Goal: Task Accomplishment & Management: Use online tool/utility

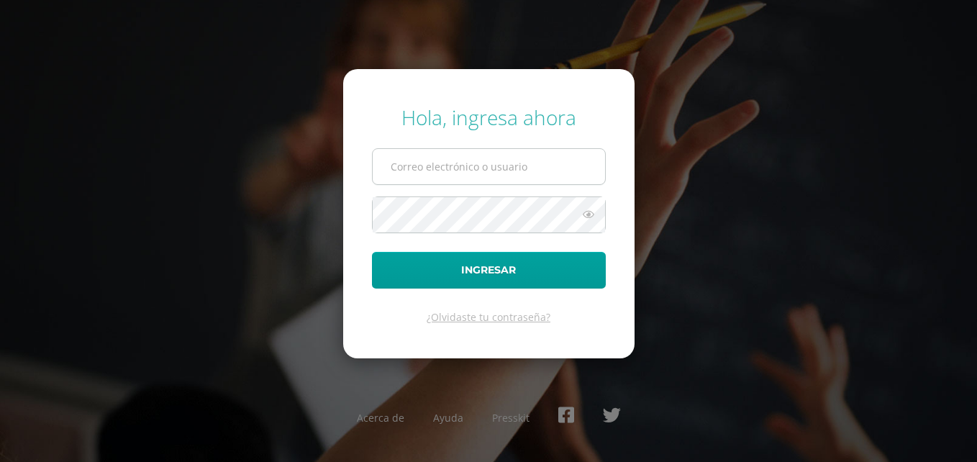
type input "[PERSON_NAME][EMAIL_ADDRESS][DOMAIN_NAME]"
click at [455, 170] on input "[PERSON_NAME][EMAIL_ADDRESS][DOMAIN_NAME]" at bounding box center [489, 166] width 232 height 35
click at [724, 217] on div "Hola, ingresa ahora veronica@colegiovalles.com Ingresar ¿Olvidaste tu contraseñ…" at bounding box center [488, 231] width 928 height 278
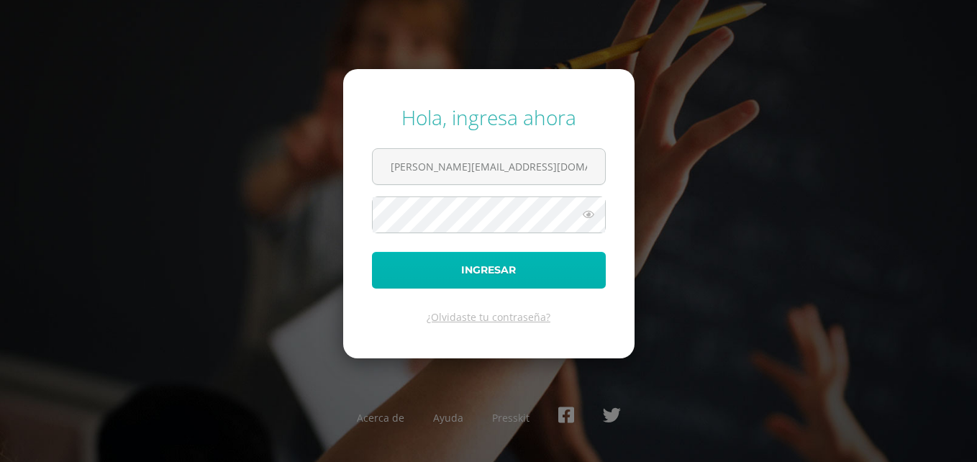
click at [526, 270] on button "Ingresar" at bounding box center [489, 270] width 234 height 37
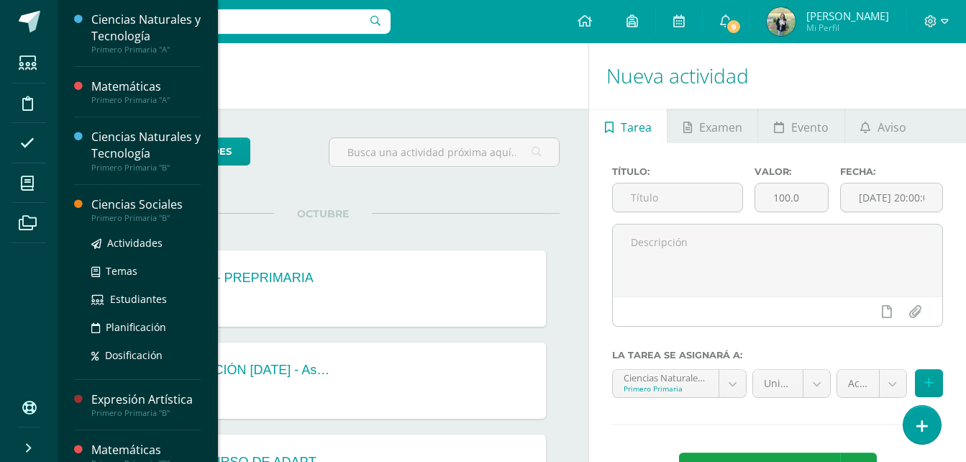
click at [146, 210] on div "Ciencias Sociales" at bounding box center [145, 204] width 109 height 17
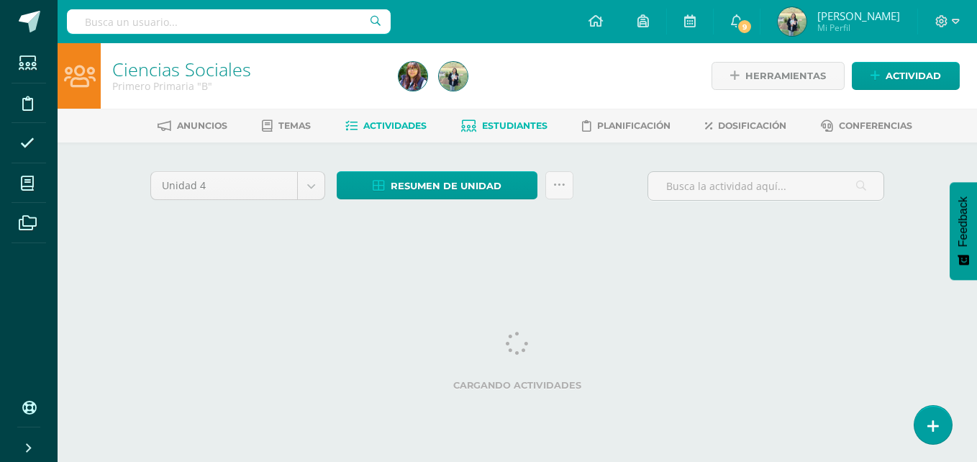
click at [505, 126] on span "Estudiantes" at bounding box center [514, 125] width 65 height 11
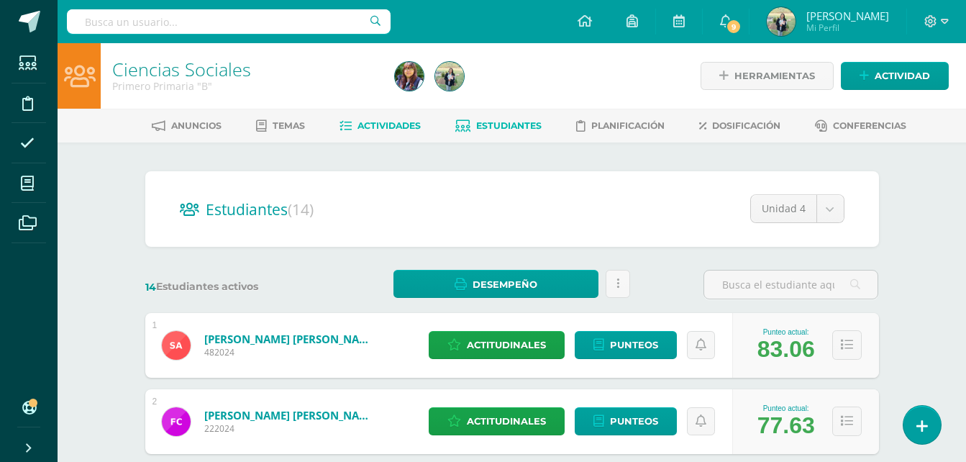
click at [385, 127] on span "Actividades" at bounding box center [388, 125] width 63 height 11
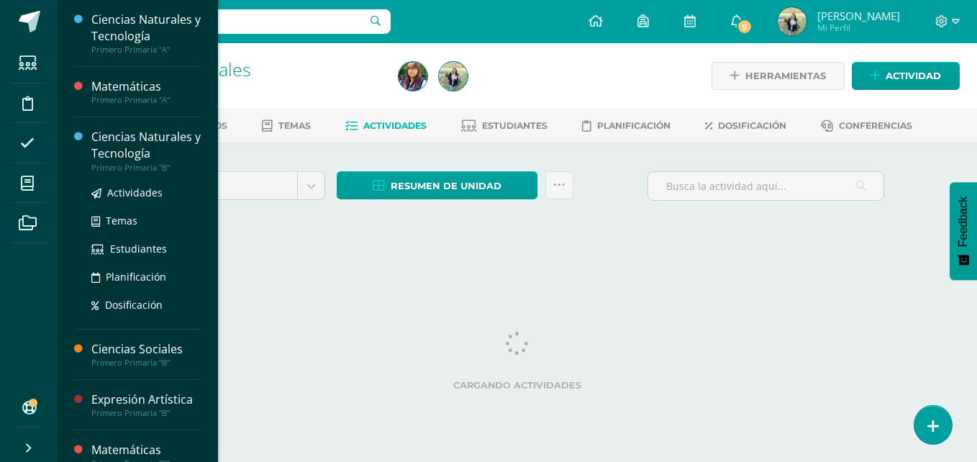
click at [136, 152] on div "Ciencias Naturales y Tecnología" at bounding box center [145, 145] width 109 height 33
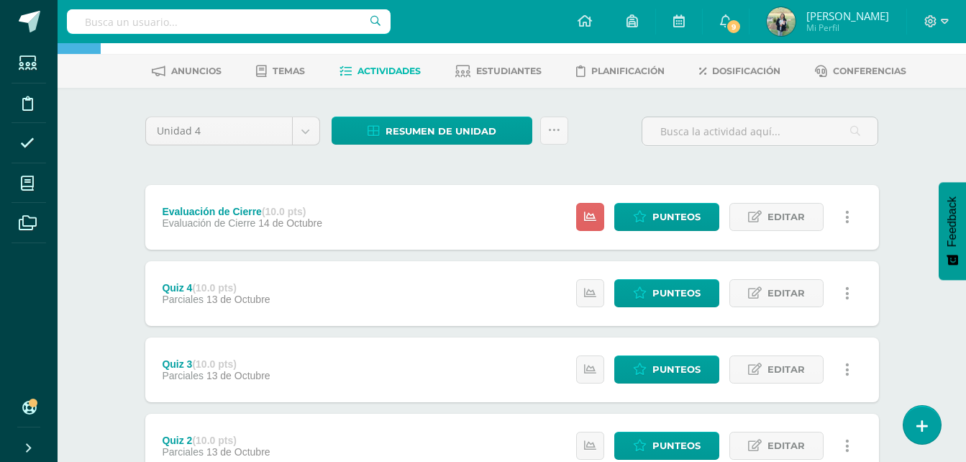
scroll to position [56, 0]
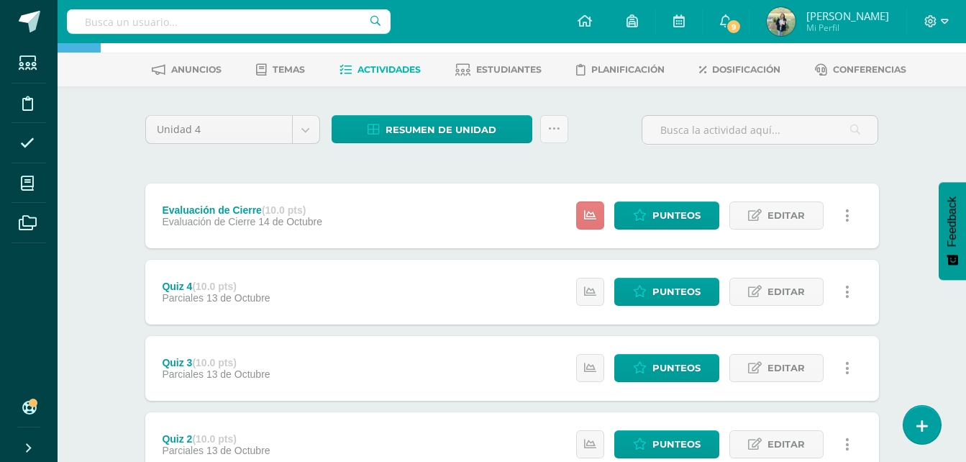
click at [588, 214] on icon at bounding box center [590, 215] width 12 height 12
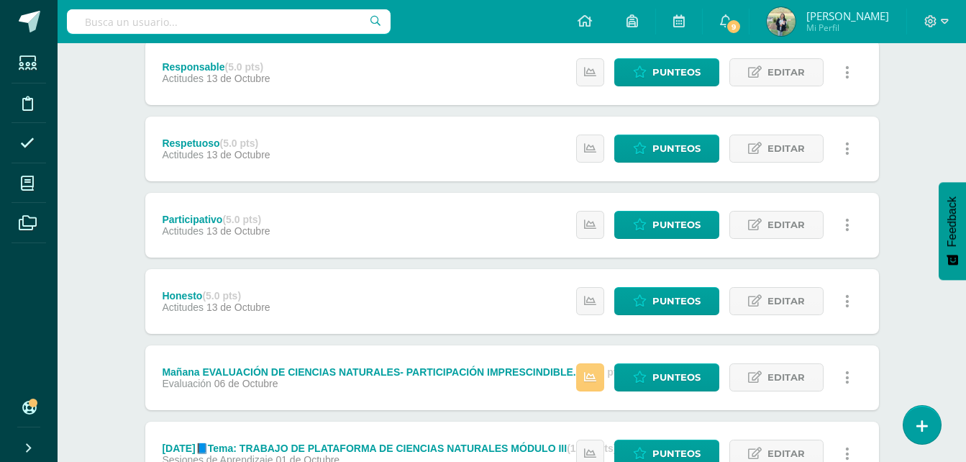
scroll to position [730, 0]
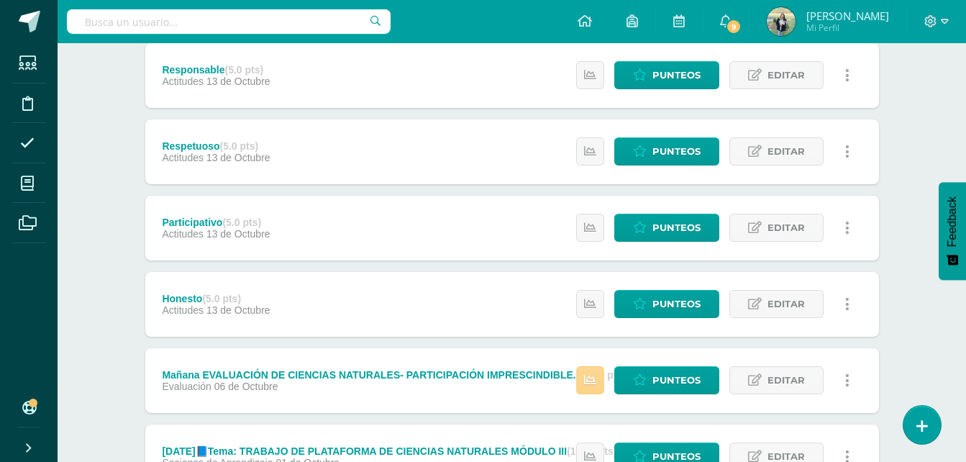
click at [593, 373] on link at bounding box center [590, 380] width 28 height 28
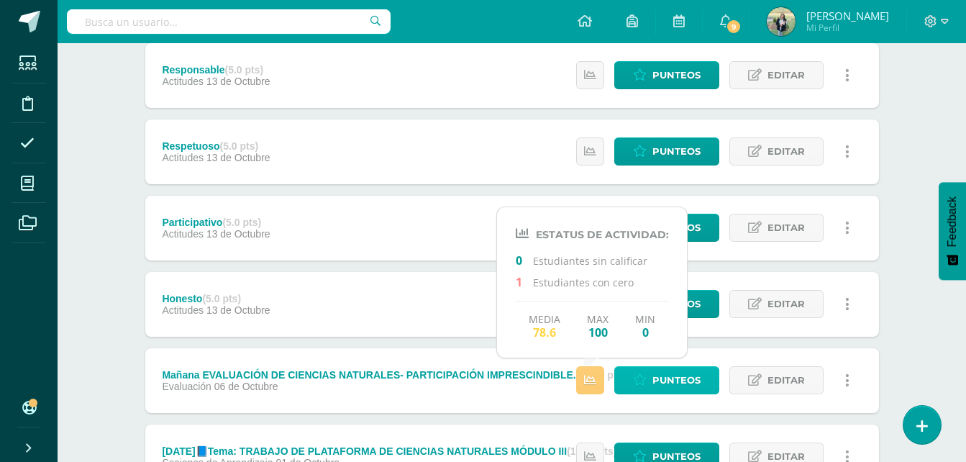
click at [663, 373] on span "Punteos" at bounding box center [676, 380] width 48 height 27
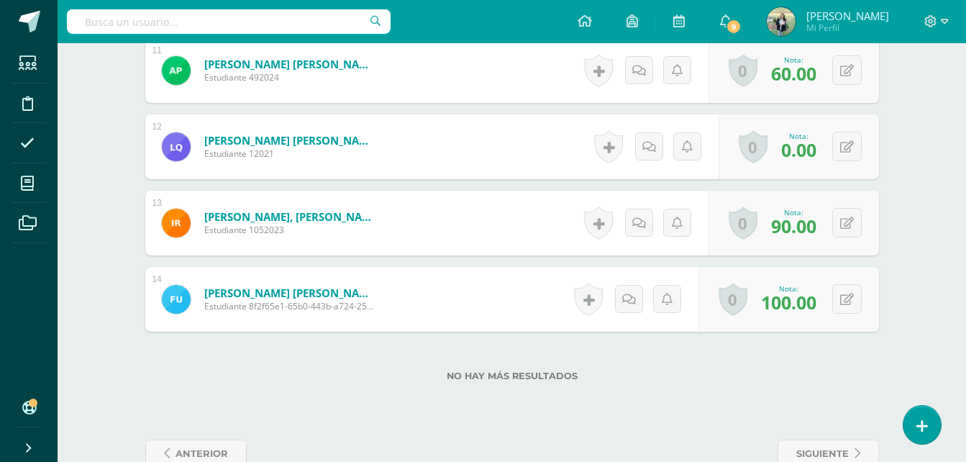
scroll to position [1241, 0]
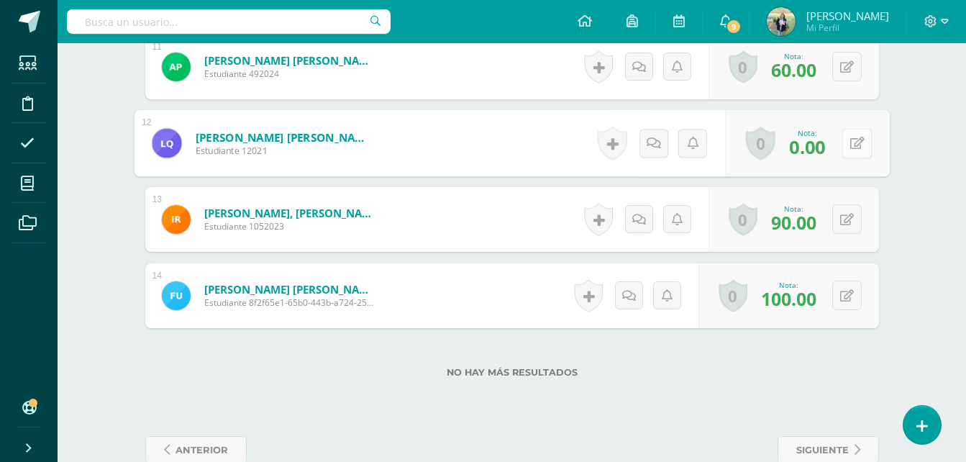
click at [845, 141] on button at bounding box center [856, 143] width 30 height 30
type input "85"
click at [817, 144] on icon at bounding box center [818, 148] width 13 height 12
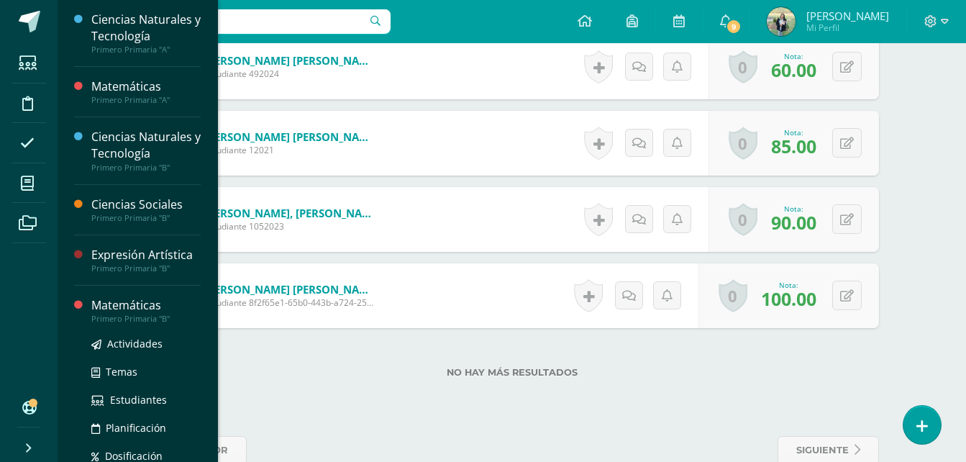
click at [142, 311] on div "Matemáticas" at bounding box center [145, 305] width 109 height 17
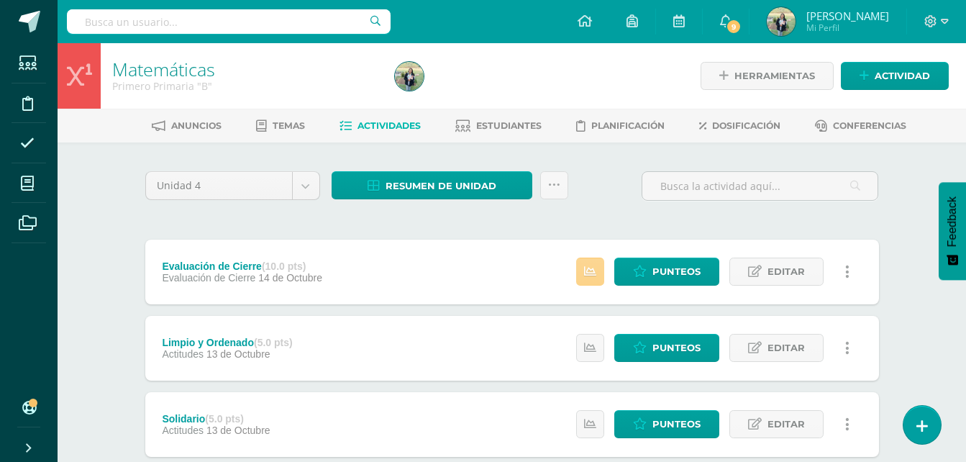
click at [585, 270] on icon at bounding box center [590, 271] width 12 height 12
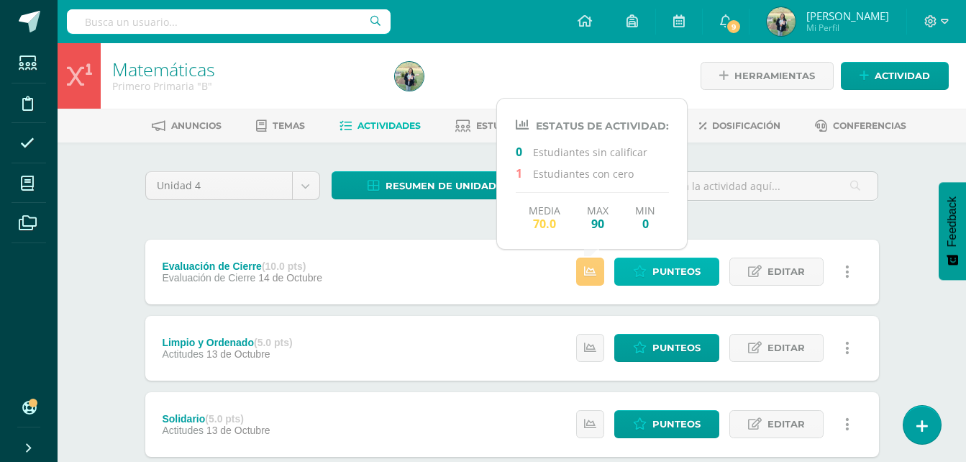
click at [668, 269] on span "Punteos" at bounding box center [676, 271] width 48 height 27
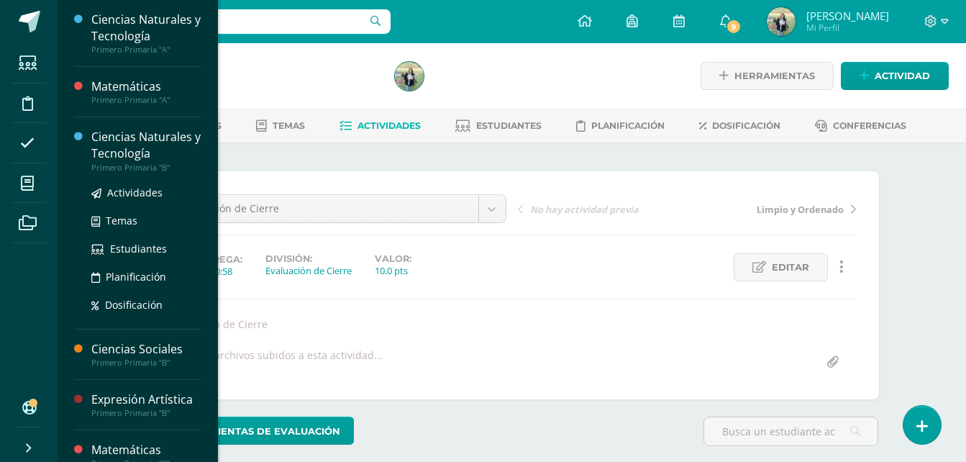
click at [150, 149] on div "Ciencias Naturales y Tecnología" at bounding box center [145, 145] width 109 height 33
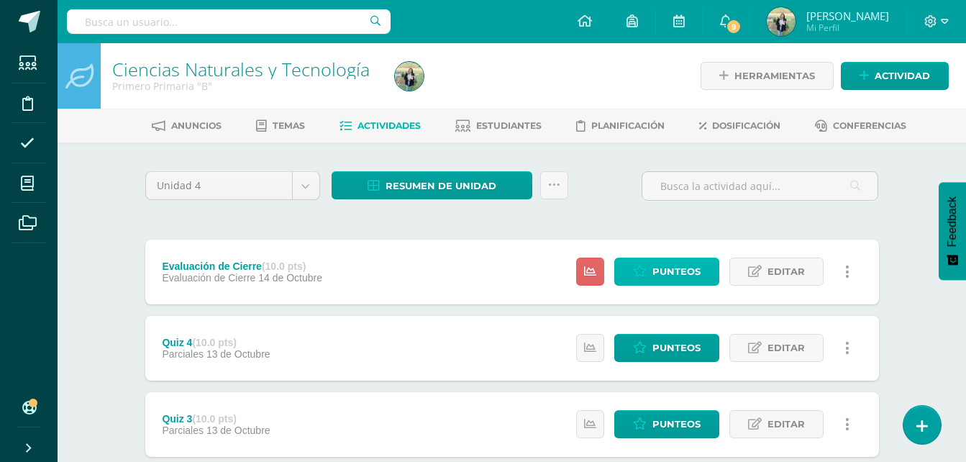
click at [687, 273] on span "Punteos" at bounding box center [676, 271] width 48 height 27
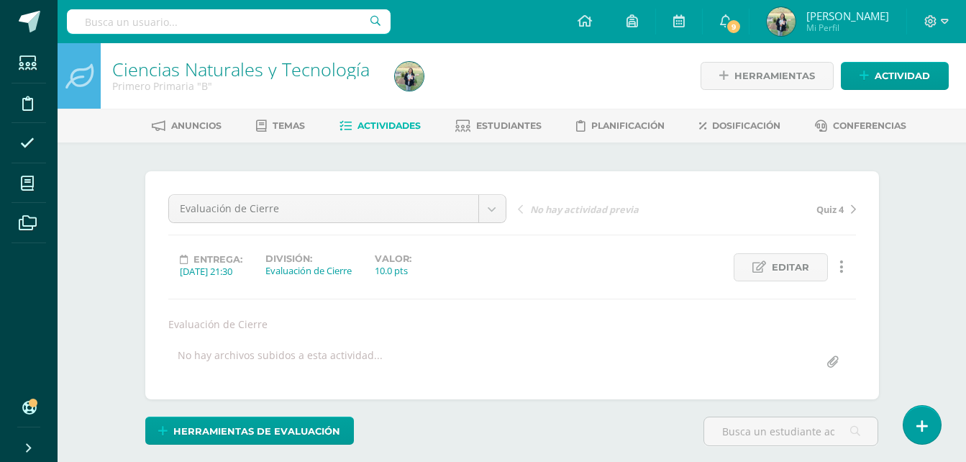
click at [385, 122] on span "Actividades" at bounding box center [388, 125] width 63 height 11
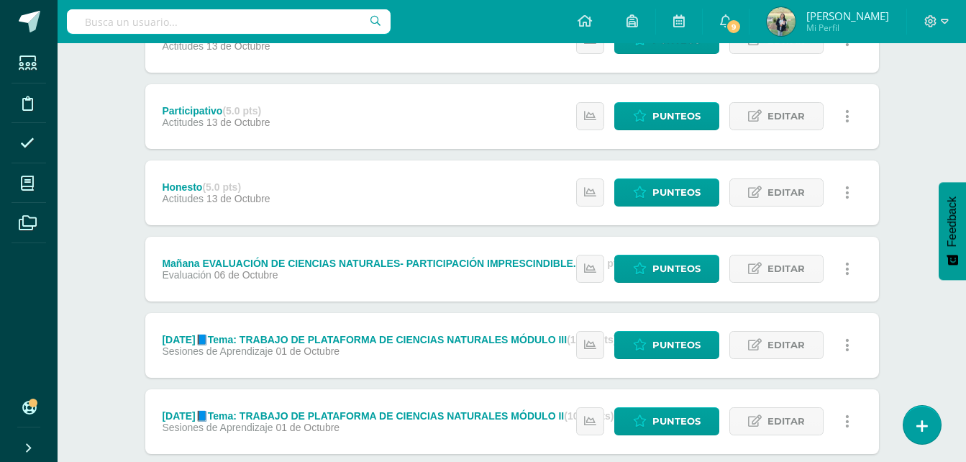
scroll to position [872, 0]
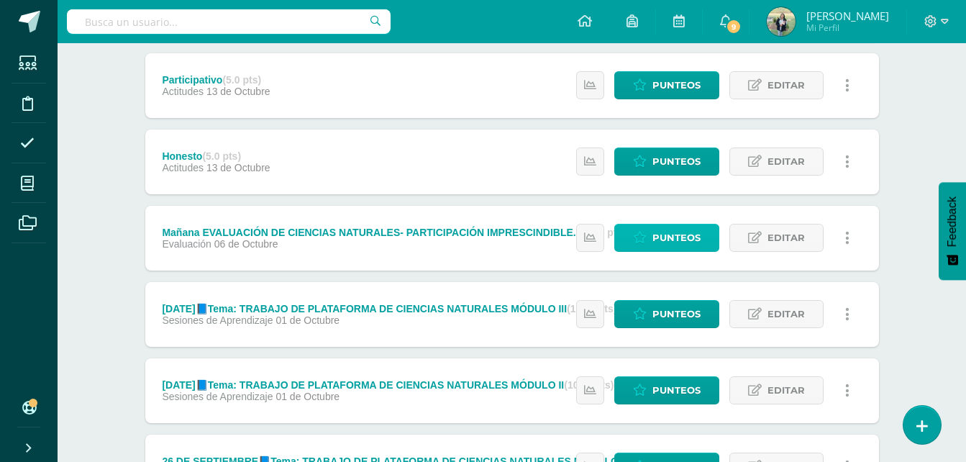
click at [669, 239] on span "Punteos" at bounding box center [676, 237] width 48 height 27
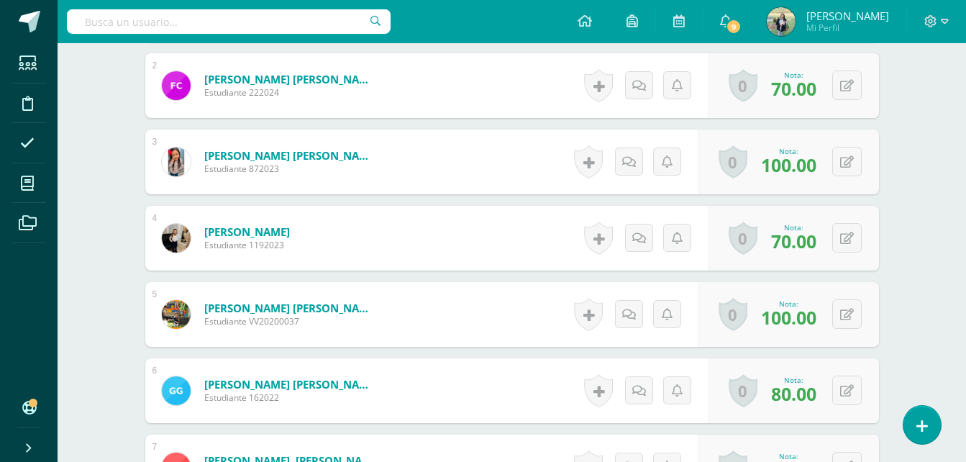
scroll to position [507, 0]
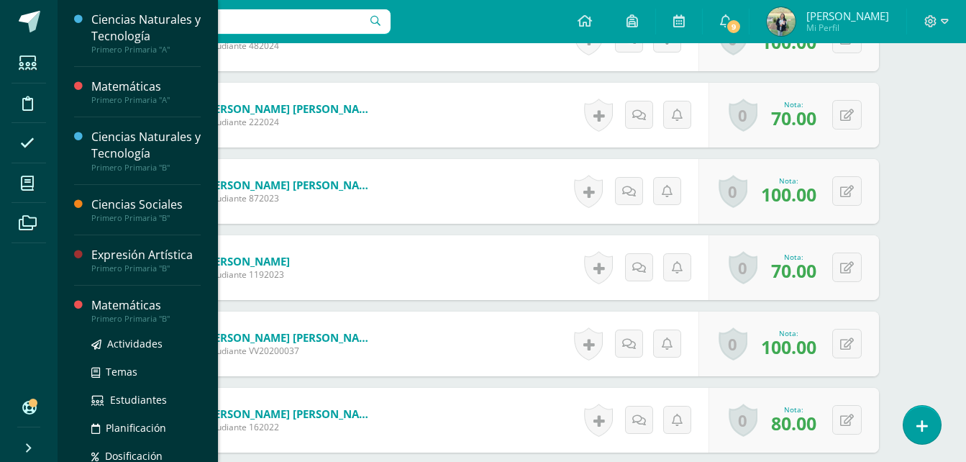
click at [124, 309] on div "Matemáticas" at bounding box center [145, 305] width 109 height 17
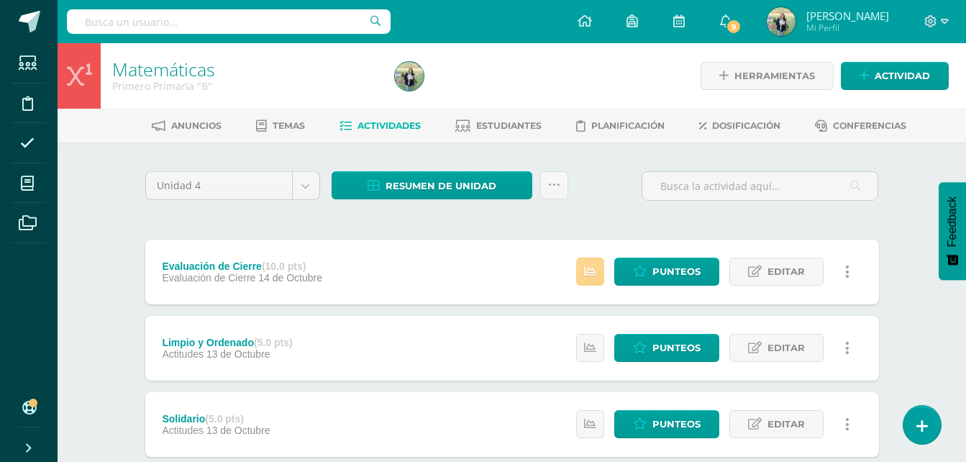
click at [593, 266] on icon at bounding box center [590, 271] width 12 height 12
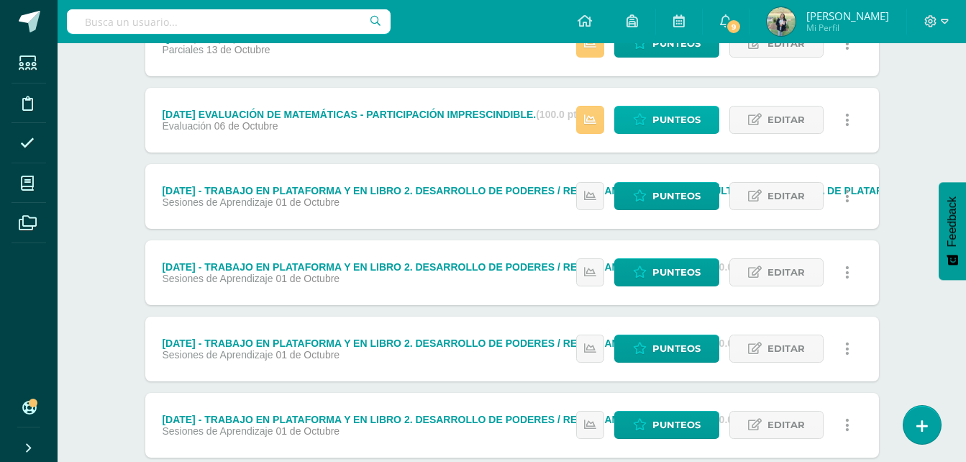
scroll to position [925, 0]
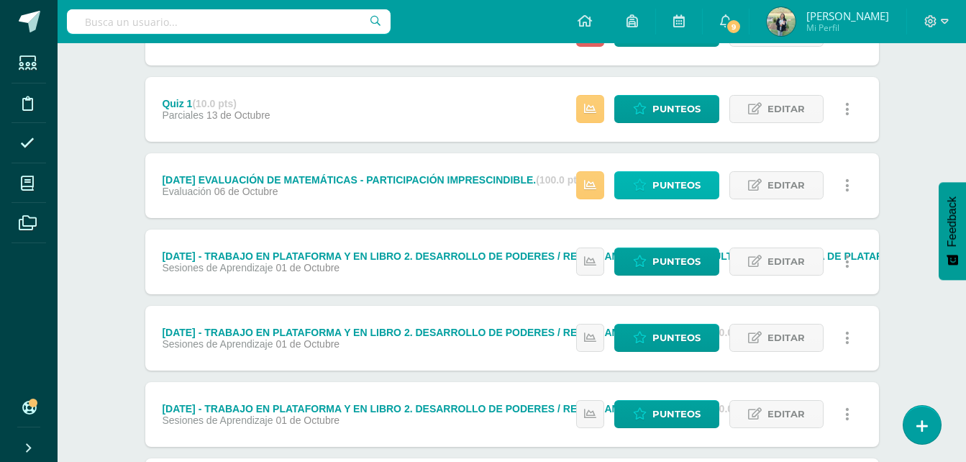
click at [678, 181] on span "Punteos" at bounding box center [676, 185] width 48 height 27
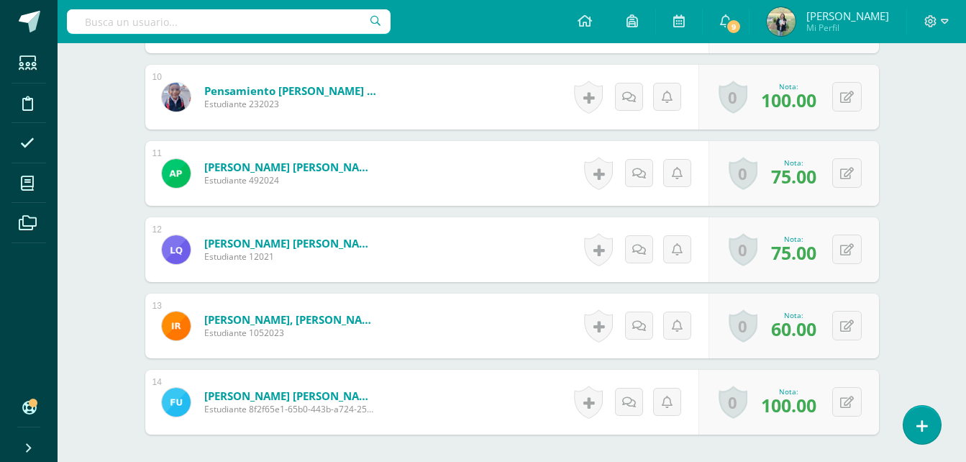
scroll to position [1141, 0]
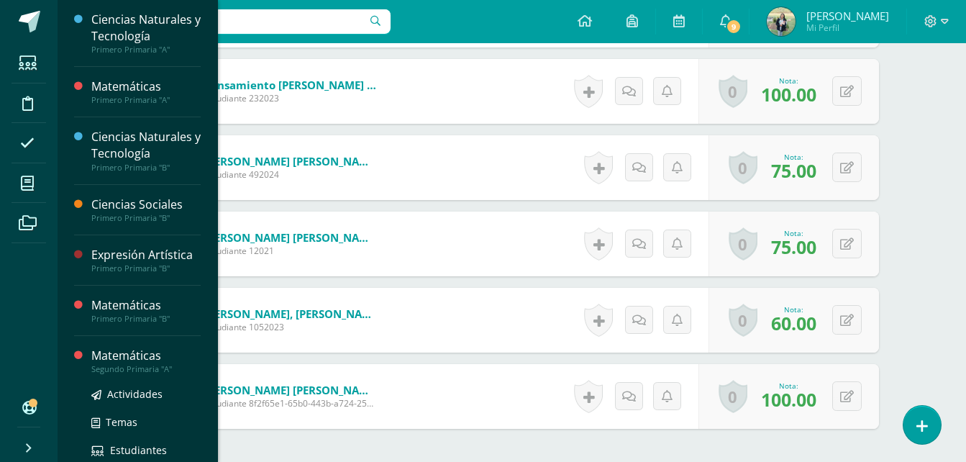
click at [116, 358] on div "Matemáticas" at bounding box center [145, 355] width 109 height 17
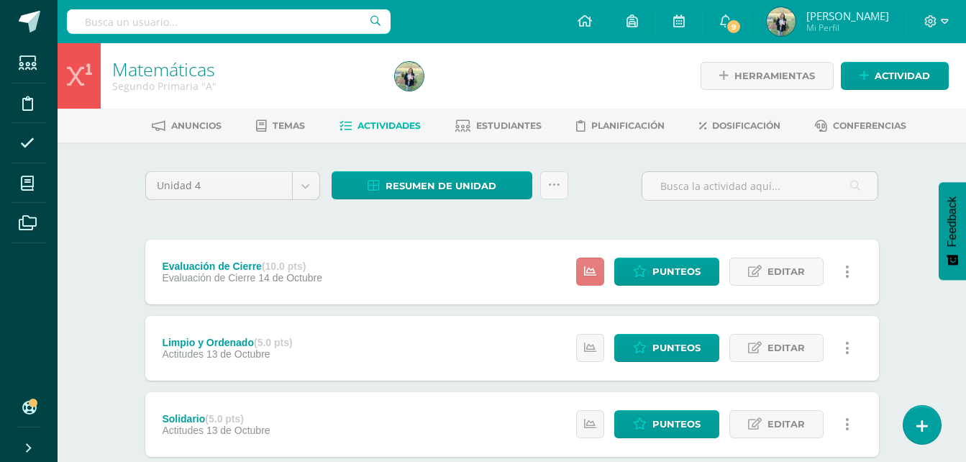
click at [588, 271] on icon at bounding box center [590, 271] width 12 height 12
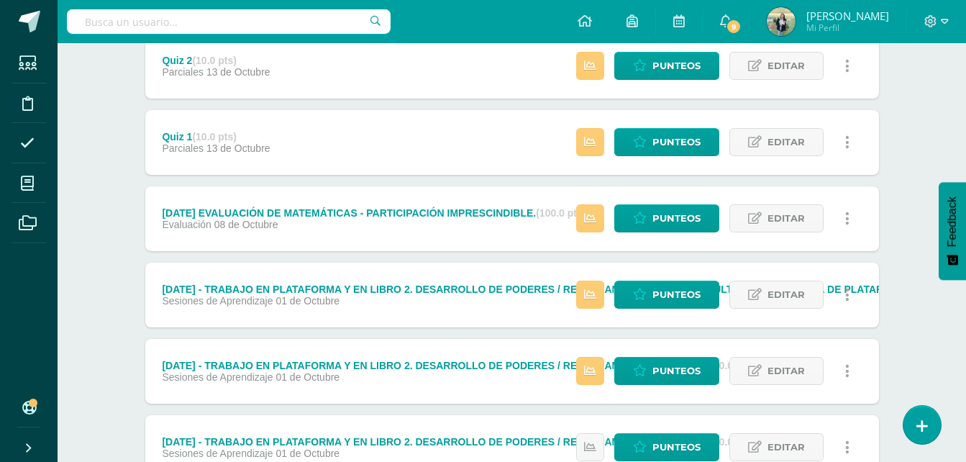
scroll to position [880, 0]
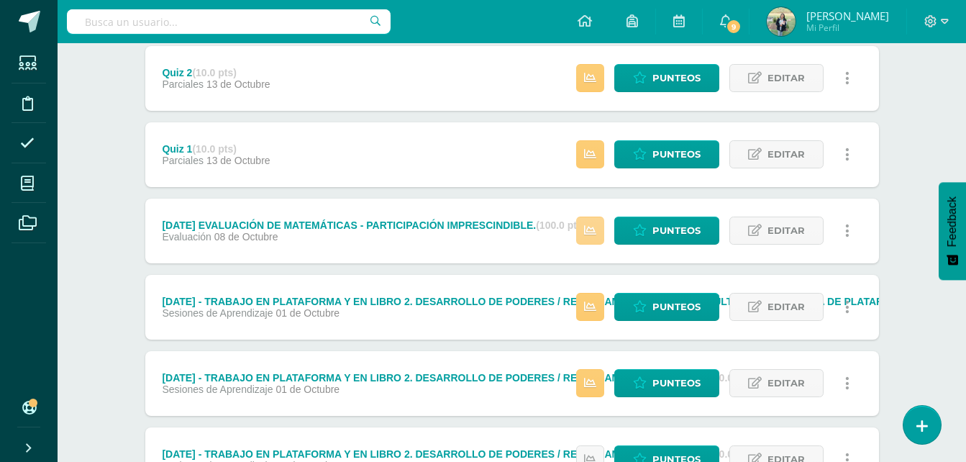
click at [594, 228] on icon at bounding box center [590, 230] width 12 height 12
click at [663, 232] on span "Punteos" at bounding box center [676, 230] width 48 height 27
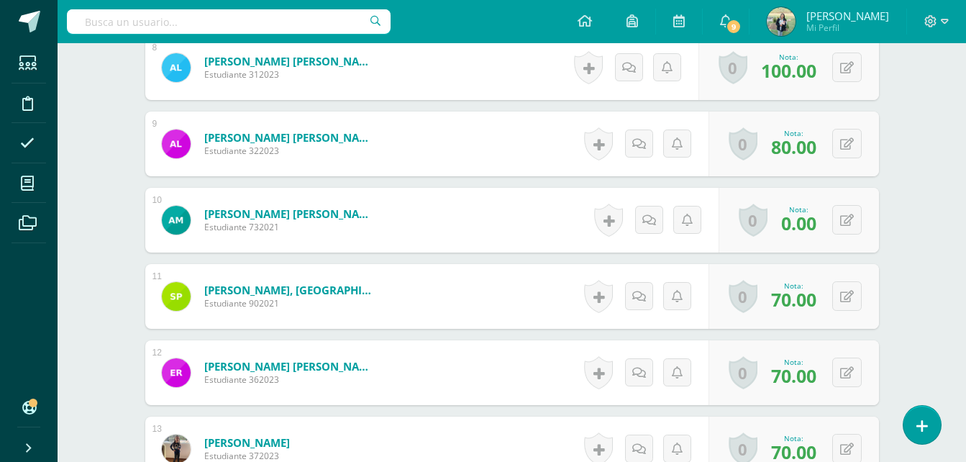
scroll to position [1013, 0]
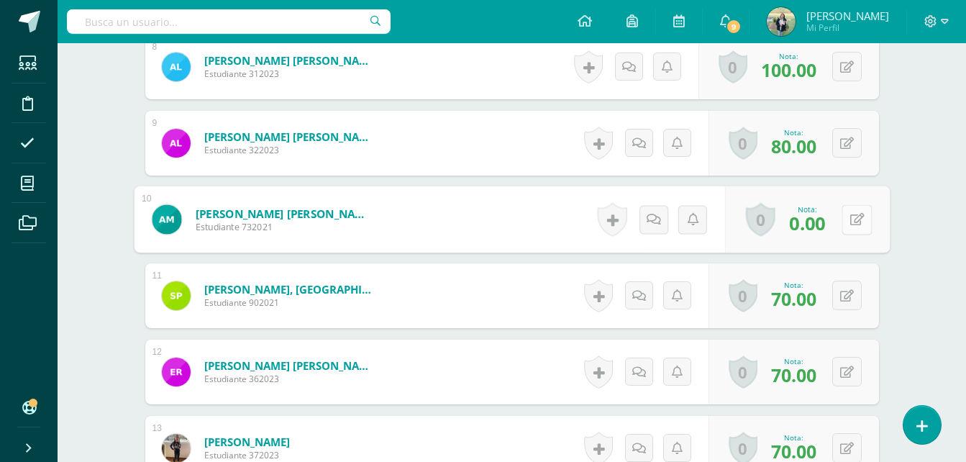
click at [848, 221] on button at bounding box center [856, 219] width 30 height 30
type input "100"
click at [820, 230] on icon at bounding box center [818, 224] width 13 height 12
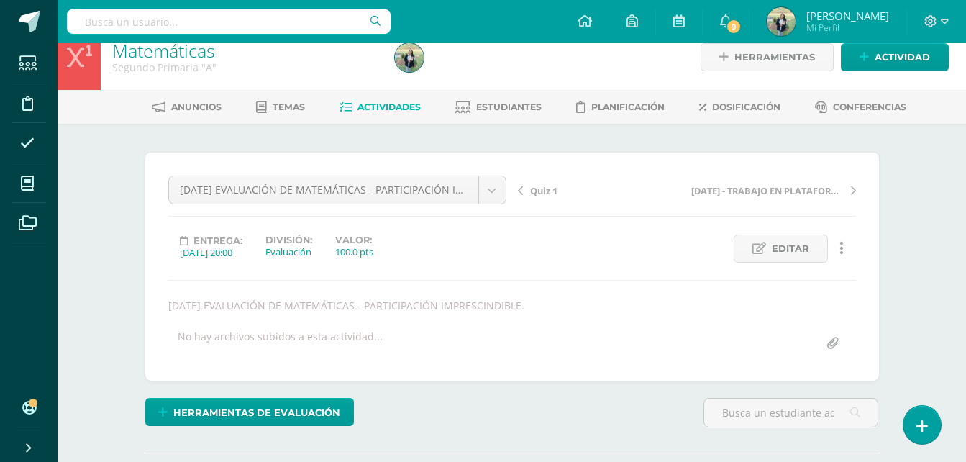
scroll to position [0, 0]
